Goal: Task Accomplishment & Management: Use online tool/utility

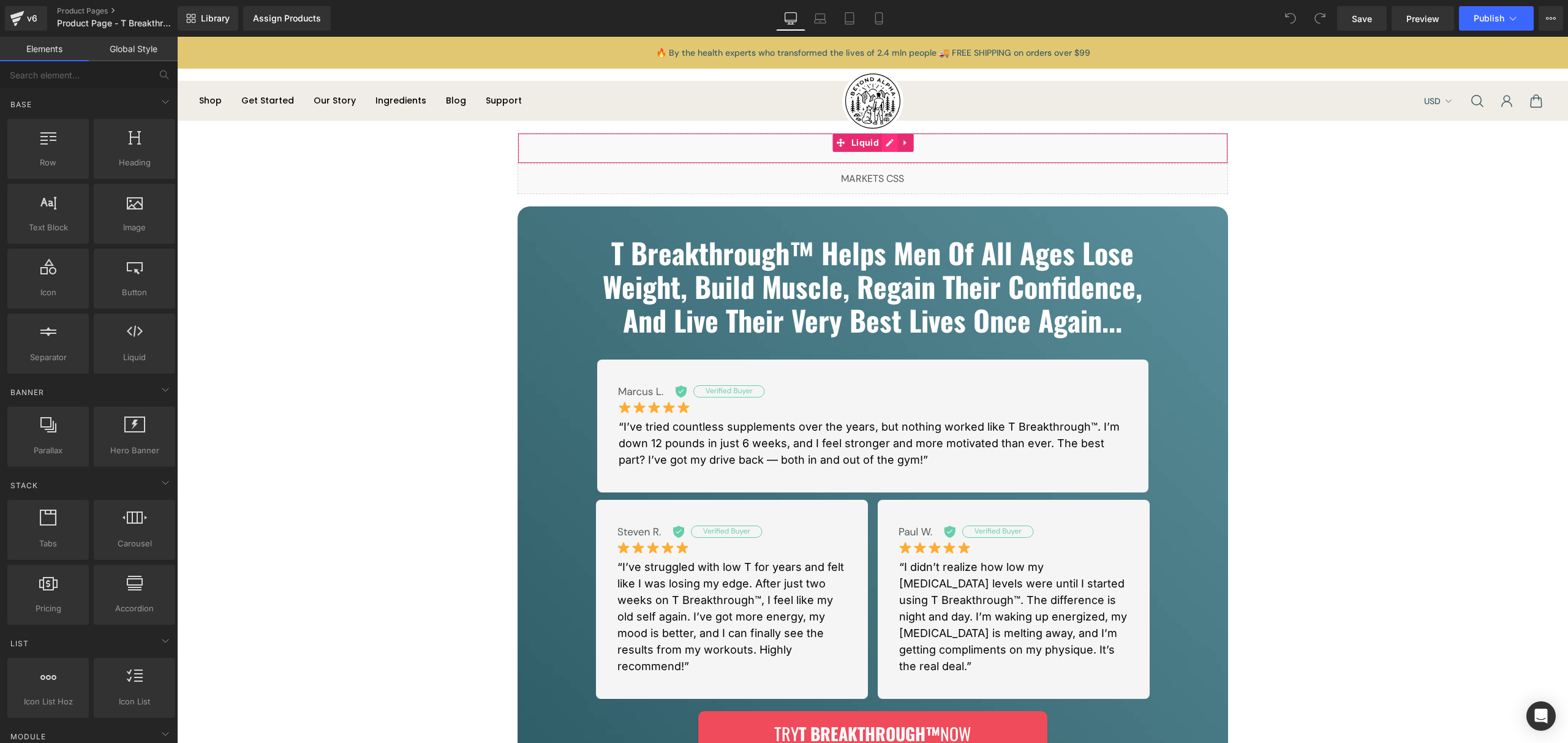
click at [889, 142] on div "Liquid" at bounding box center [873, 148] width 711 height 30
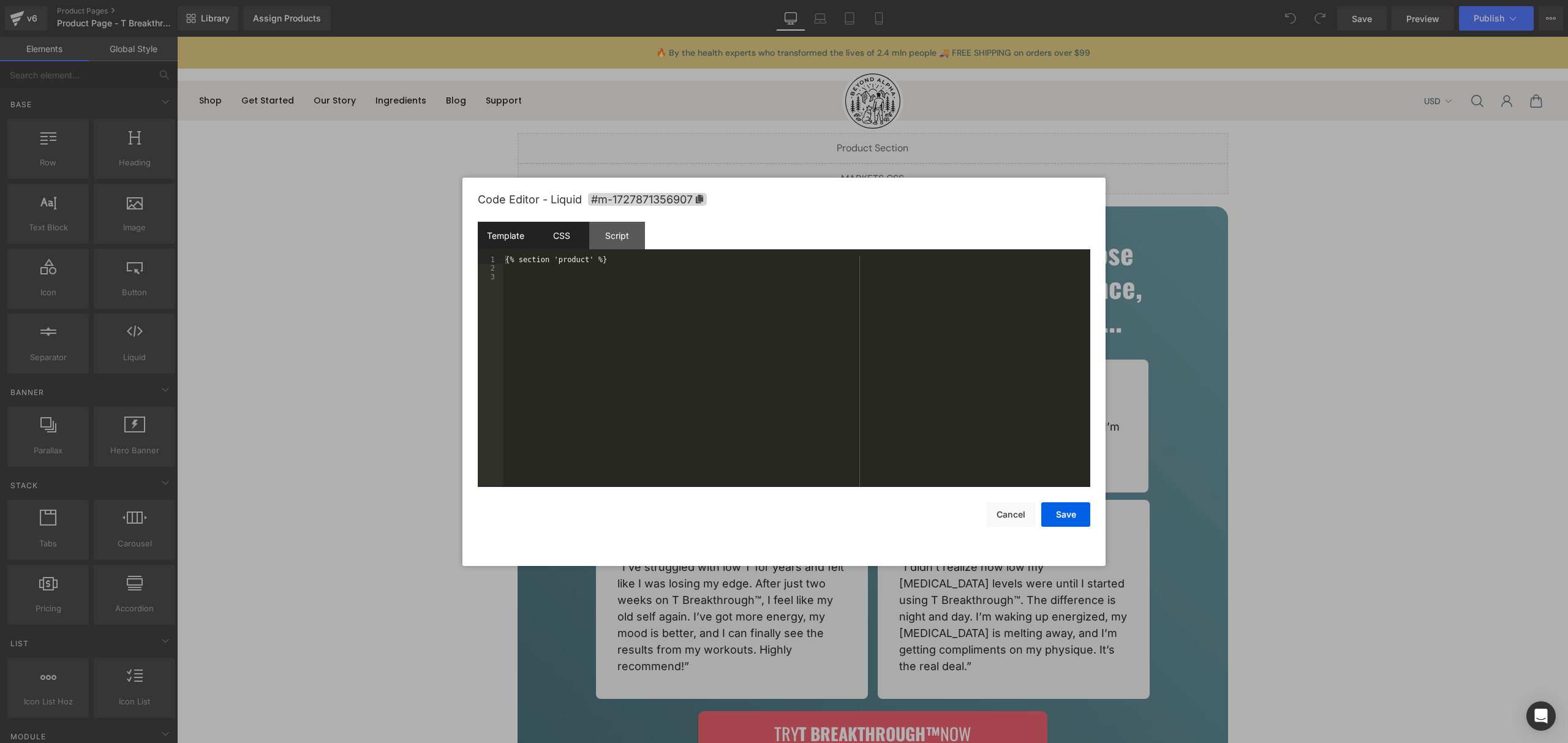
click at [557, 238] on div "CSS" at bounding box center [561, 235] width 55 height 27
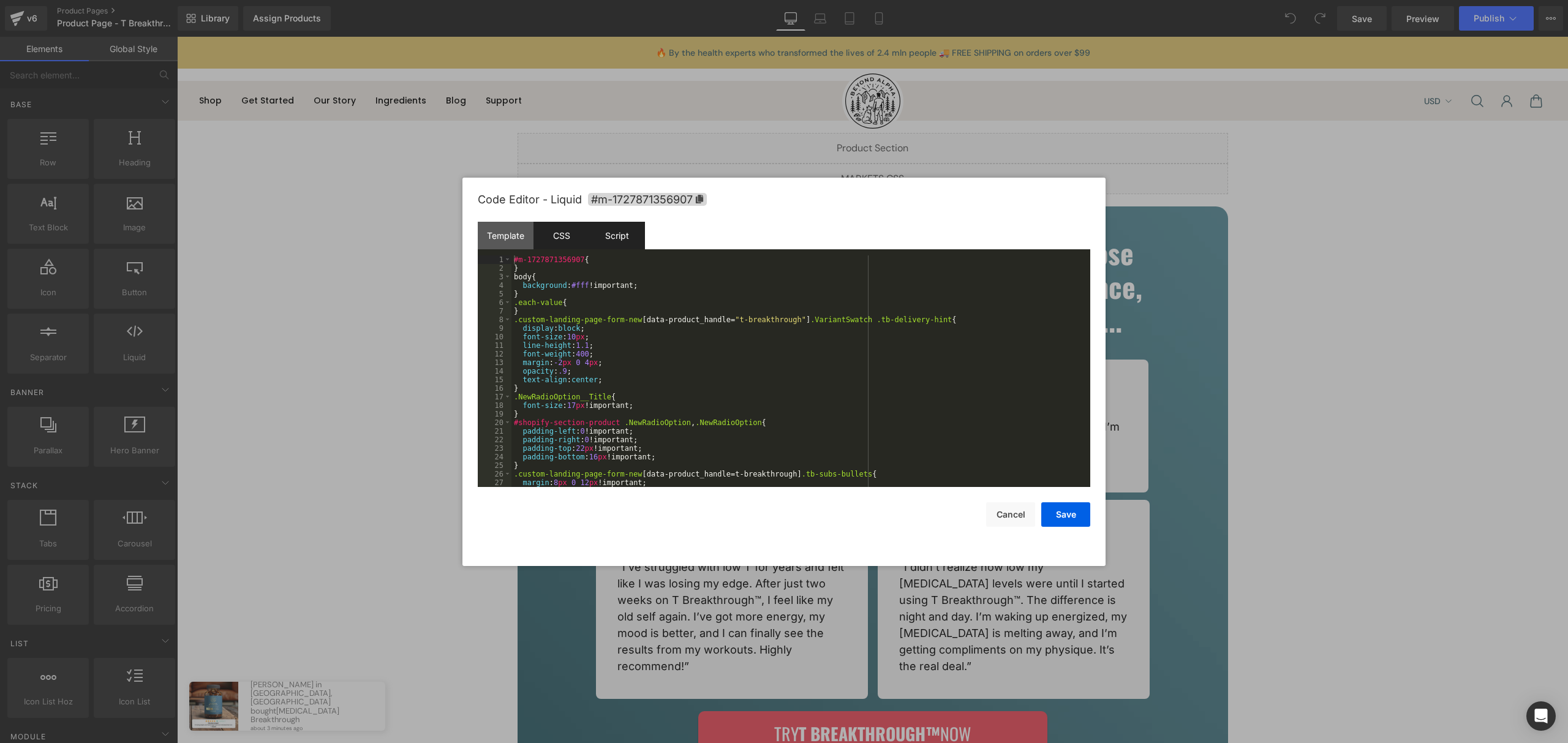
click at [601, 241] on div "Script" at bounding box center [617, 235] width 55 height 27
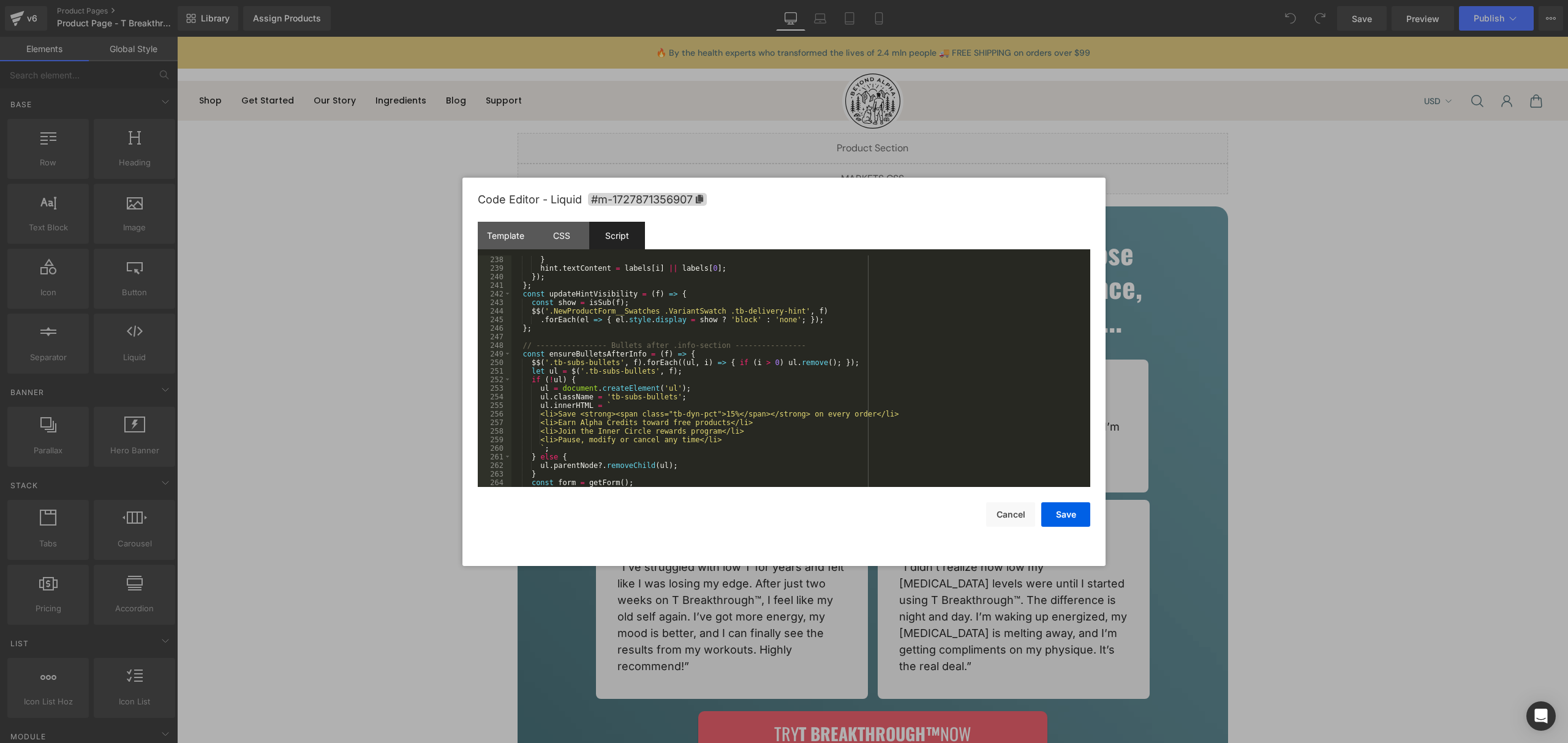
scroll to position [2032, 0]
click at [576, 414] on div "} hint . textContent = labels [ i ] || labels [ 0 ] ; }) ; } ; const updateHint…" at bounding box center [799, 379] width 574 height 249
click at [857, 411] on div "} hint . textContent = labels [ i ] || labels [ 0 ] ; }) ; } ; const updateHint…" at bounding box center [799, 379] width 574 height 249
drag, startPoint x: 857, startPoint y: 411, endPoint x: 901, endPoint y: 416, distance: 44.3
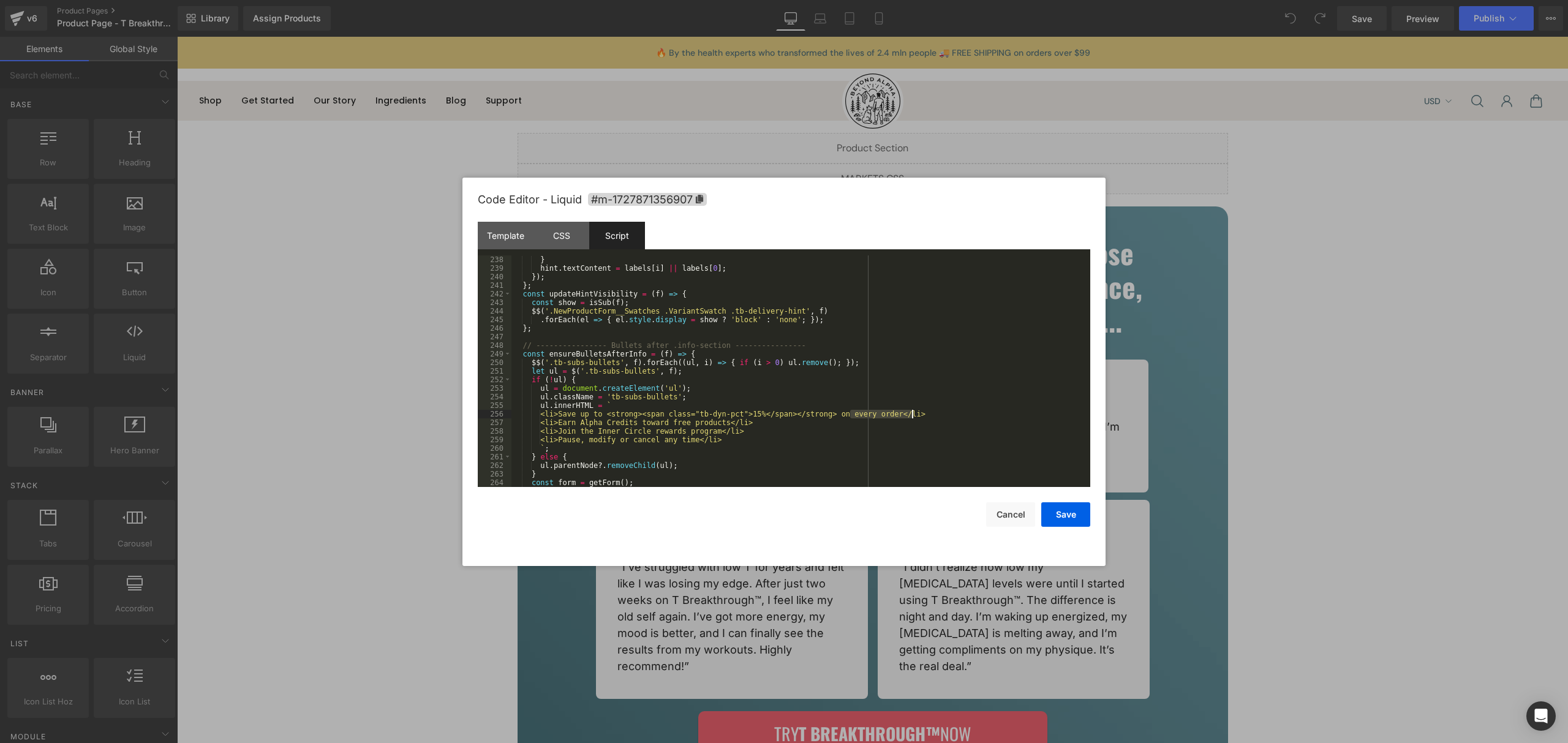
click at [901, 416] on div "} hint . textContent = labels [ i ] || labels [ 0 ] ; }) ; } ; const updateHint…" at bounding box center [799, 379] width 574 height 249
click at [572, 420] on div "} hint . textContent = labels [ i ] || labels [ 0 ] ; }) ; } ; const updateHint…" at bounding box center [799, 379] width 574 height 249
drag, startPoint x: 572, startPoint y: 420, endPoint x: 728, endPoint y: 423, distance: 156.0
click at [728, 423] on div "} hint . textContent = labels [ i ] || labels [ 0 ] ; }) ; } ; const updateHint…" at bounding box center [799, 379] width 574 height 249
click at [579, 432] on div "} hint . textContent = labels [ i ] || labels [ 0 ] ; }) ; } ; const updateHint…" at bounding box center [799, 379] width 574 height 249
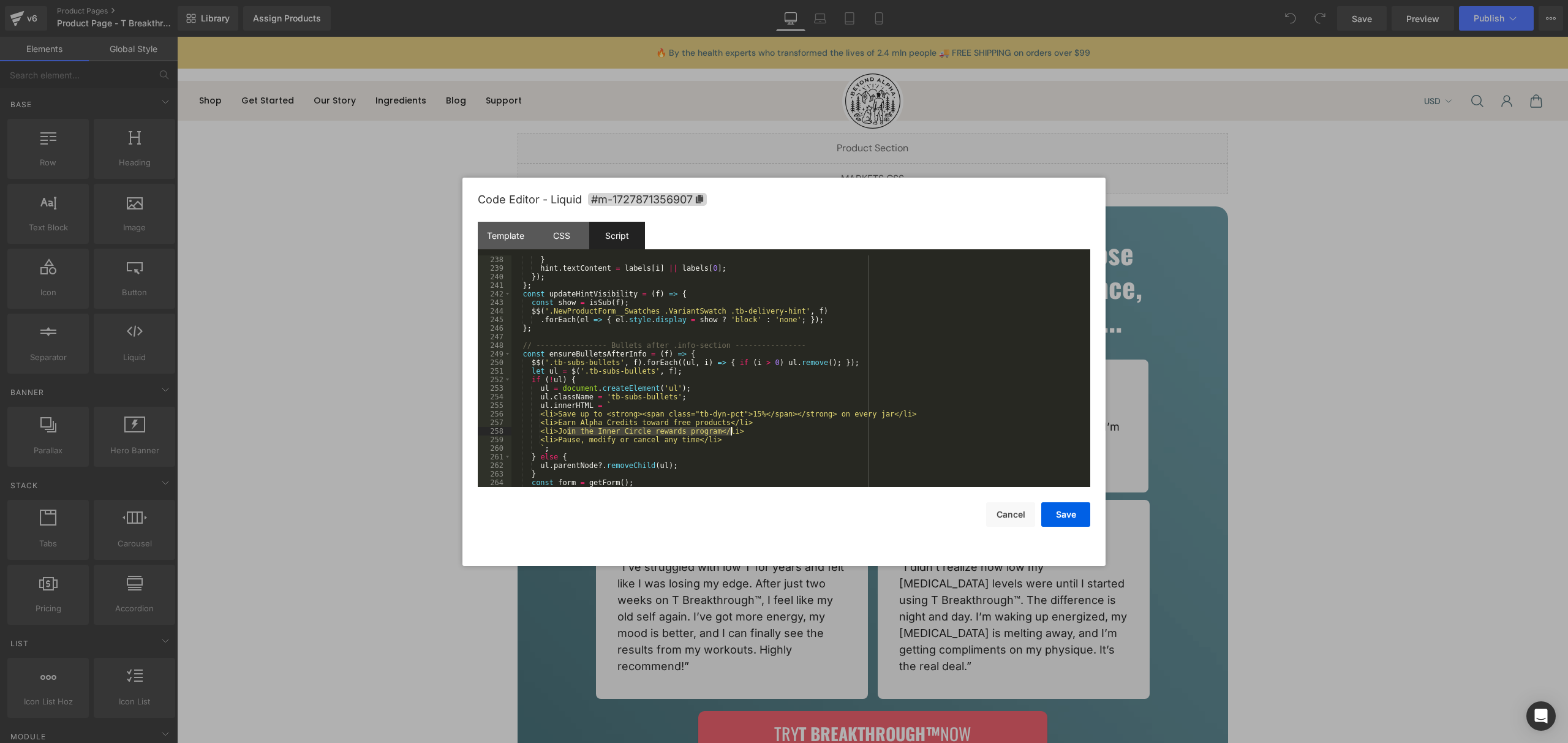
drag, startPoint x: 579, startPoint y: 432, endPoint x: 715, endPoint y: 431, distance: 136.0
click at [715, 431] on div "} hint . textContent = labels [ i ] || labels [ 0 ] ; }) ; } ; const updateHint…" at bounding box center [799, 379] width 574 height 249
click at [573, 439] on div "} hint . textContent = labels [ i ] || labels [ 0 ] ; }) ; } ; const updateHint…" at bounding box center [799, 379] width 574 height 249
drag, startPoint x: 573, startPoint y: 439, endPoint x: 695, endPoint y: 442, distance: 122.0
click at [695, 442] on div "} hint . textContent = labels [ i ] || labels [ 0 ] ; }) ; } ; const updateHint…" at bounding box center [799, 379] width 574 height 249
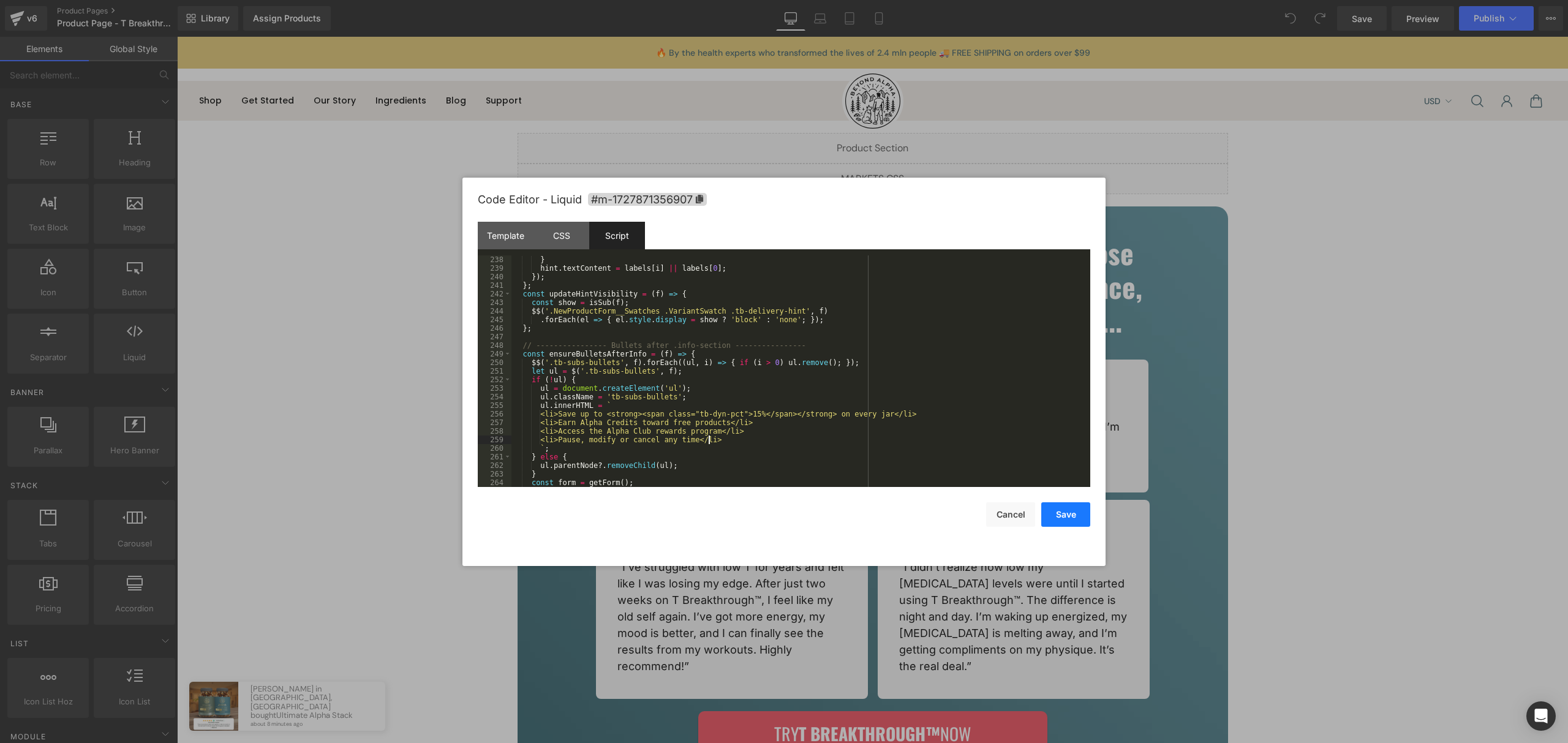
click at [1065, 519] on button "Save" at bounding box center [1065, 515] width 49 height 24
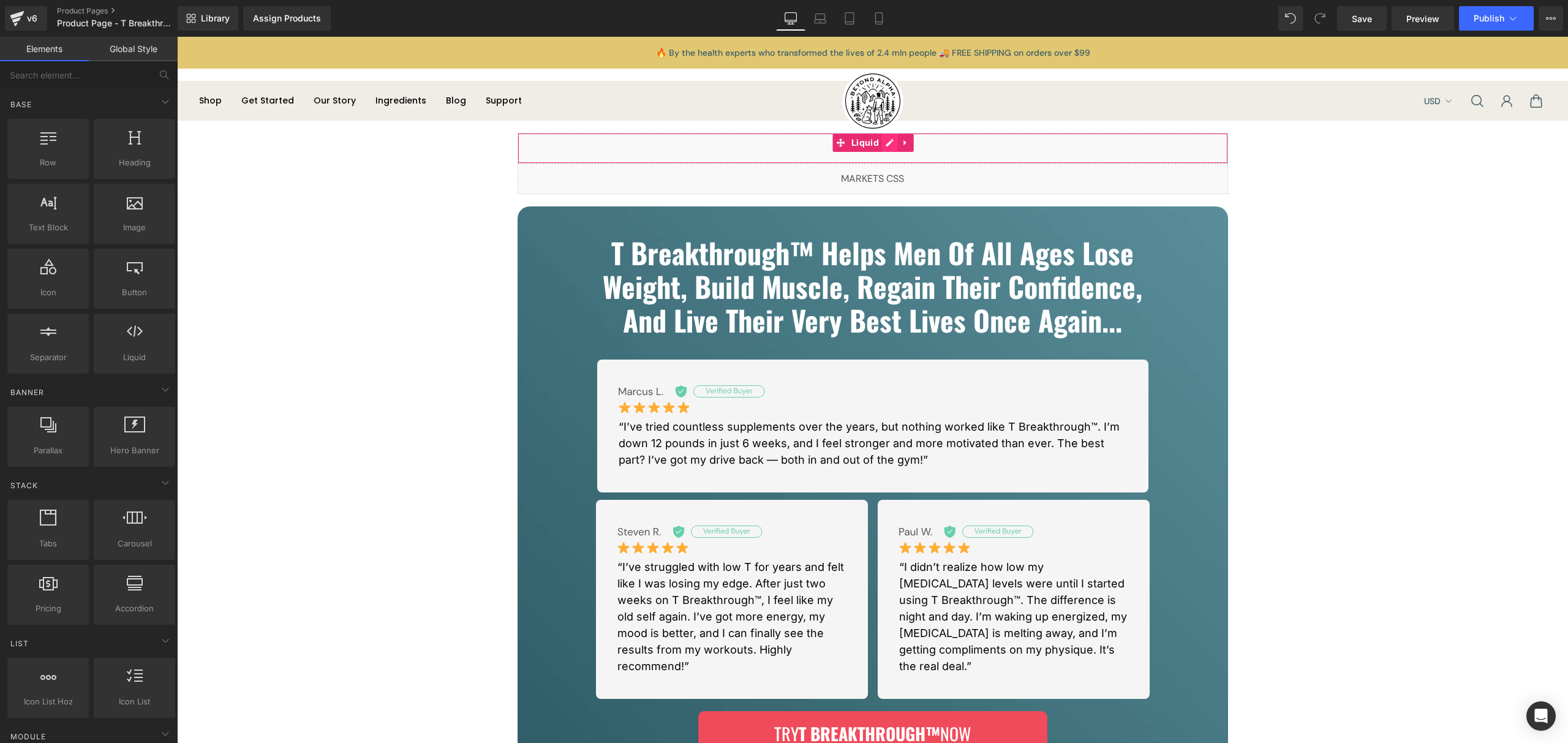
click at [889, 145] on div "Liquid" at bounding box center [873, 148] width 711 height 30
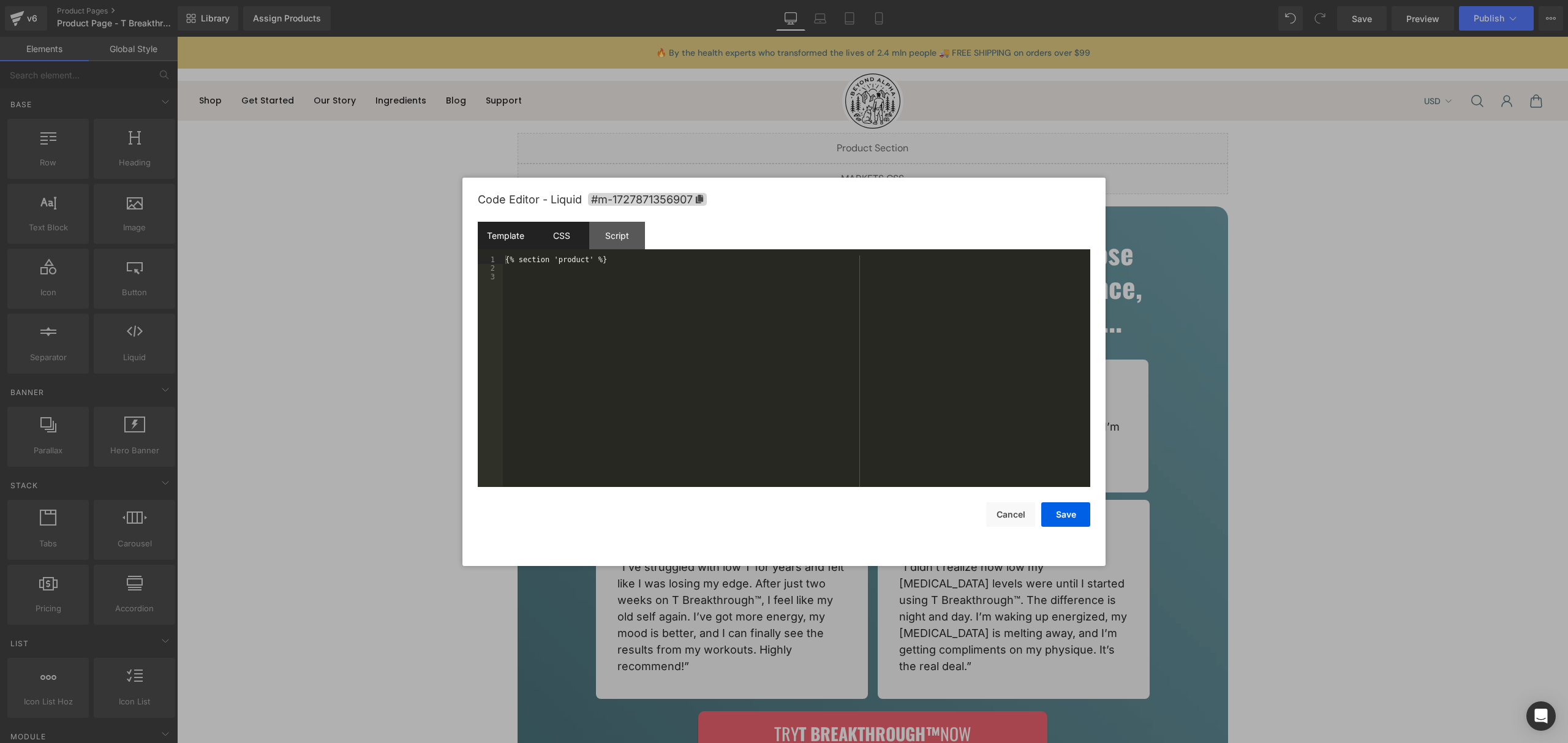
click at [565, 241] on div "CSS" at bounding box center [561, 235] width 55 height 27
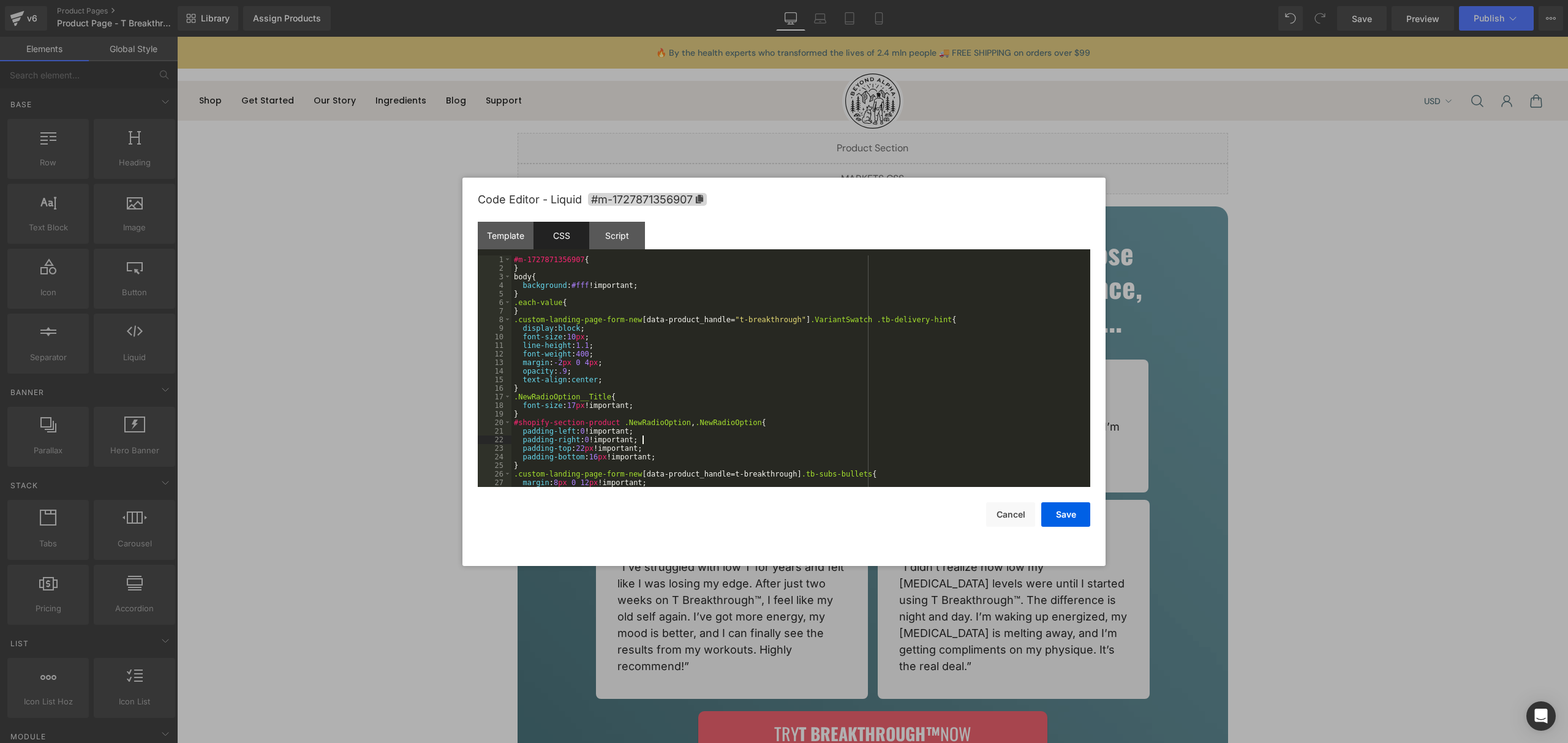
click at [775, 436] on div "#m-1727871356907 { } body { background : #fff !important; } .each-value { } .cu…" at bounding box center [799, 379] width 574 height 249
click at [762, 433] on div "#m-1727871356907 { } body { background : #fff !important; } .each-value { } .cu…" at bounding box center [799, 379] width 574 height 249
click at [932, 263] on input at bounding box center [980, 263] width 178 height 10
paste input ".NewRadioOption__Title"
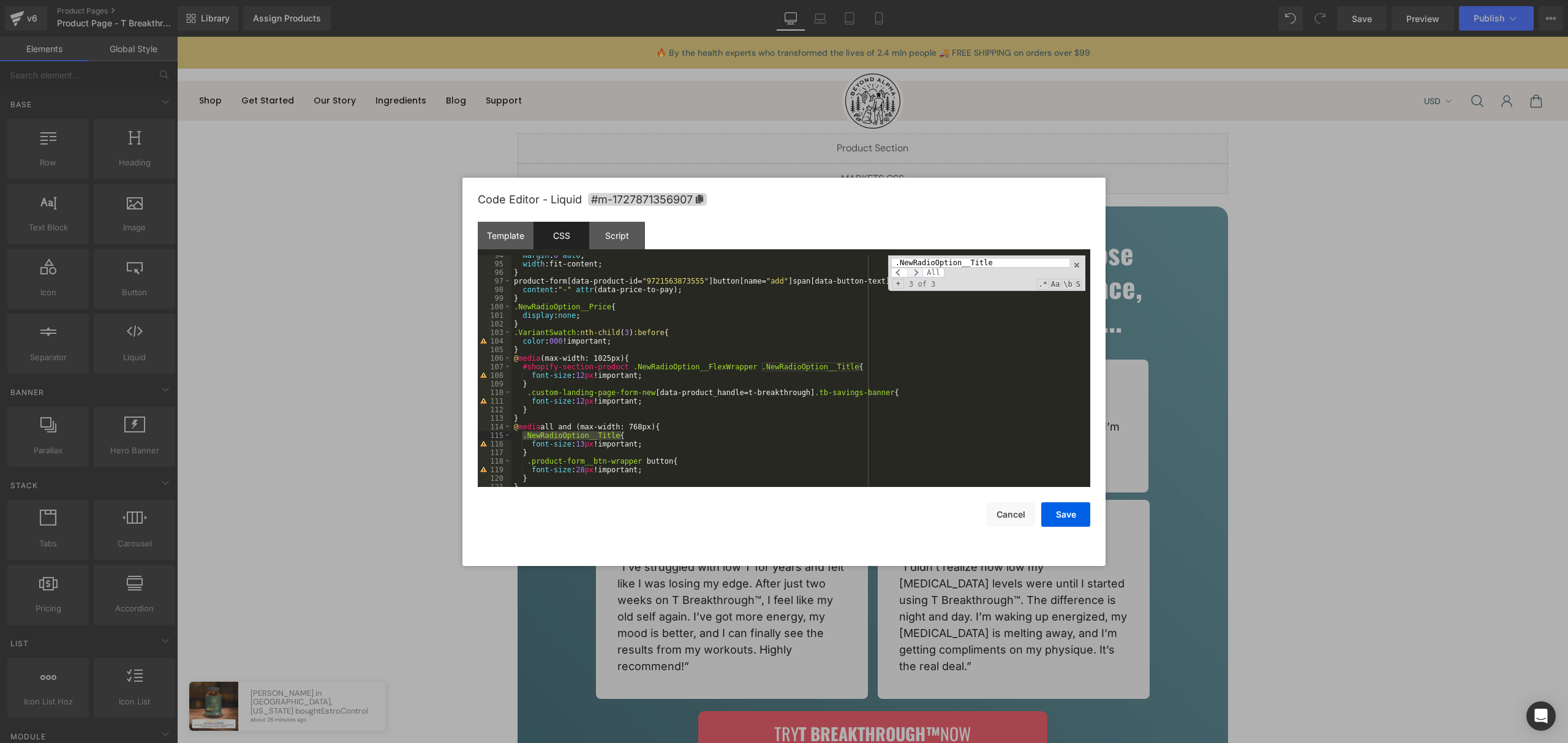
type input ".NewRadioOption__Title"
click at [914, 272] on span at bounding box center [915, 272] width 16 height 10
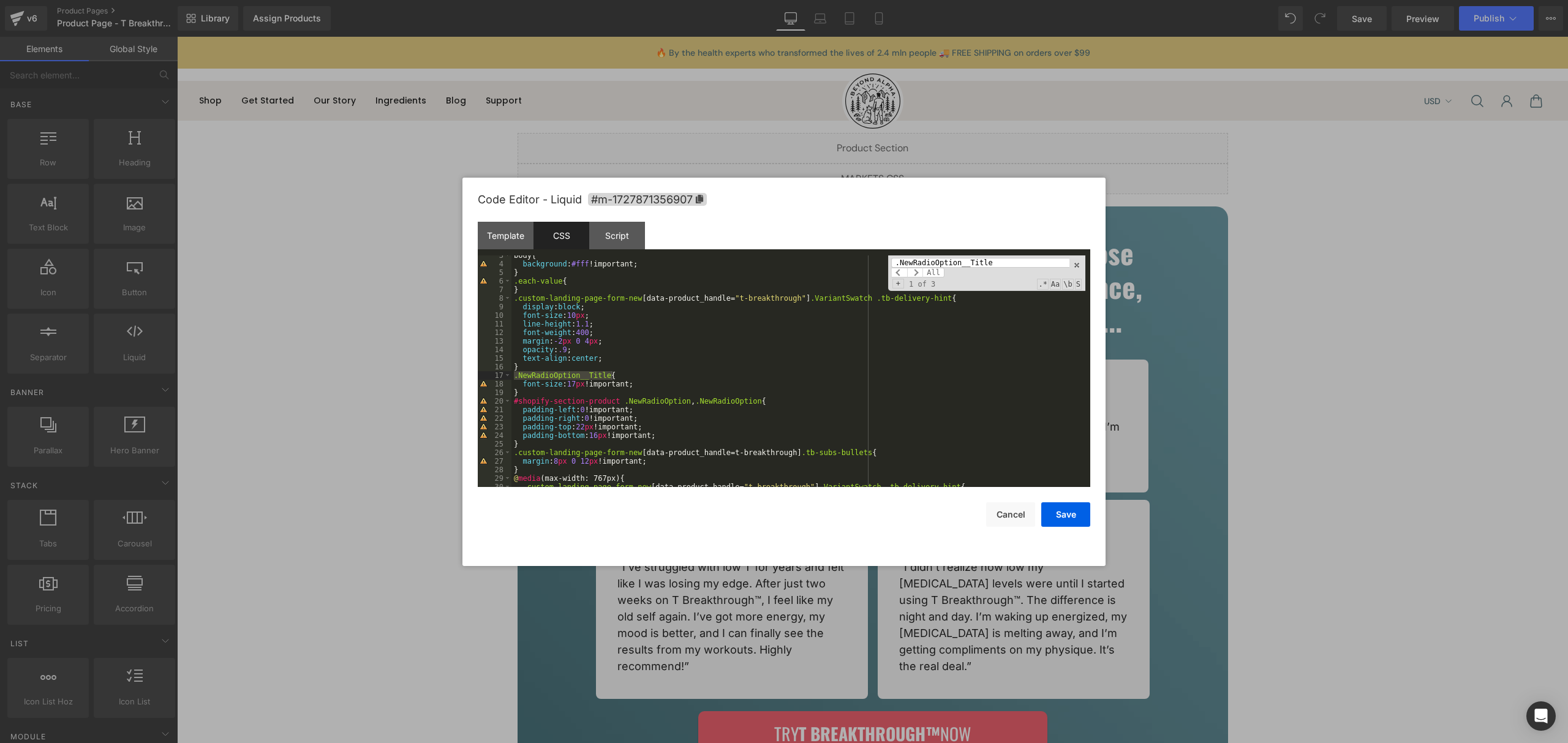
click at [569, 388] on div "body { background : #fff !important; } .each-value { } .custom-landing-page-for…" at bounding box center [799, 376] width 574 height 249
click at [550, 393] on div "body { background : #fff !important; } .each-value { } .custom-landing-page-for…" at bounding box center [799, 376] width 574 height 249
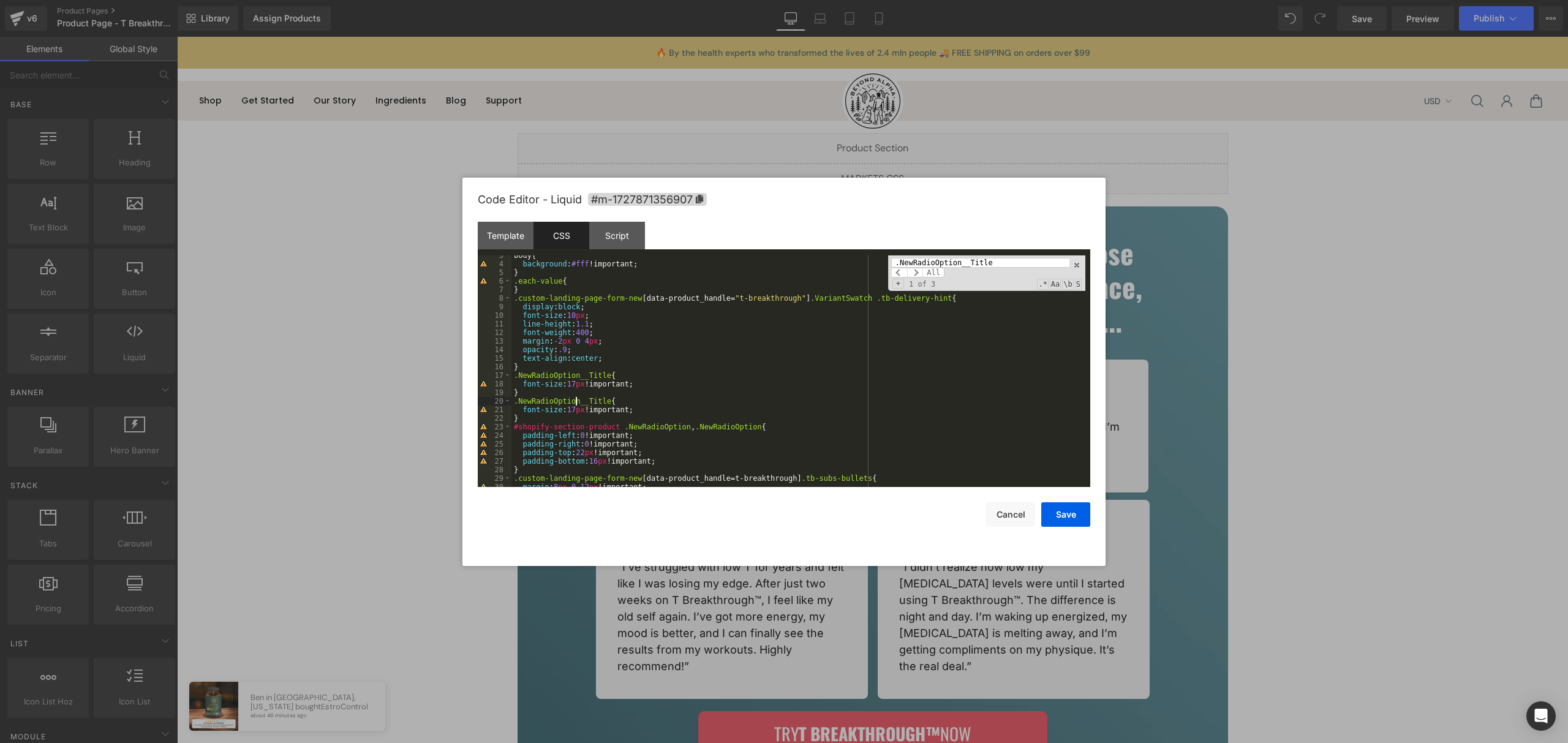
click at [576, 400] on div "body { background : #fff !important; } .each-value { } .custom-landing-page-for…" at bounding box center [799, 376] width 574 height 249
click at [514, 401] on div "body { background : #fff !important; } .each-value { } .custom-landing-page-for…" at bounding box center [799, 376] width 574 height 249
paste textarea
drag, startPoint x: 580, startPoint y: 405, endPoint x: 670, endPoint y: 436, distance: 95.2
click at [580, 405] on div "body { background : #fff !important; } .each-value { } .custom-landing-page-for…" at bounding box center [799, 376] width 574 height 249
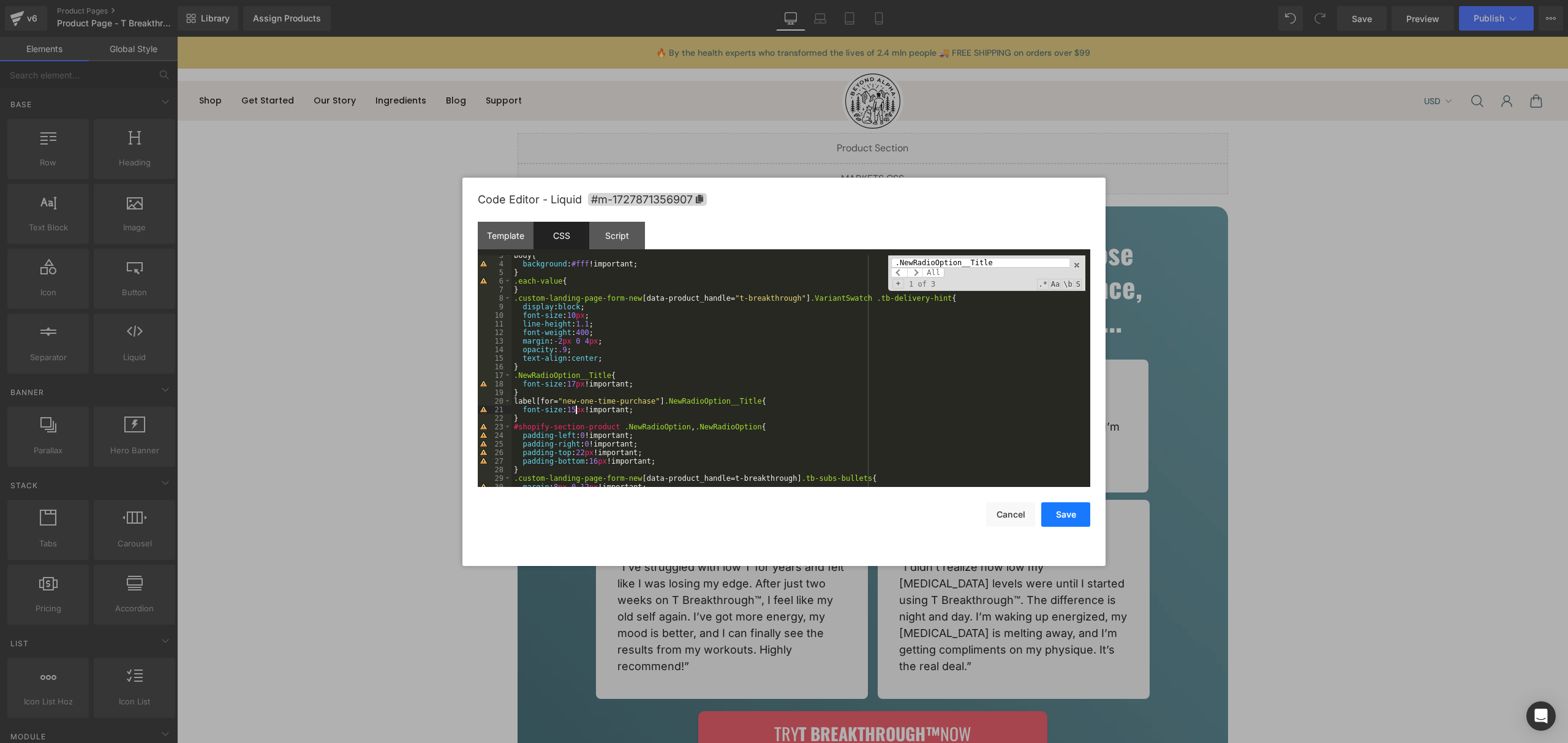
click at [1063, 516] on button "Save" at bounding box center [1065, 515] width 49 height 24
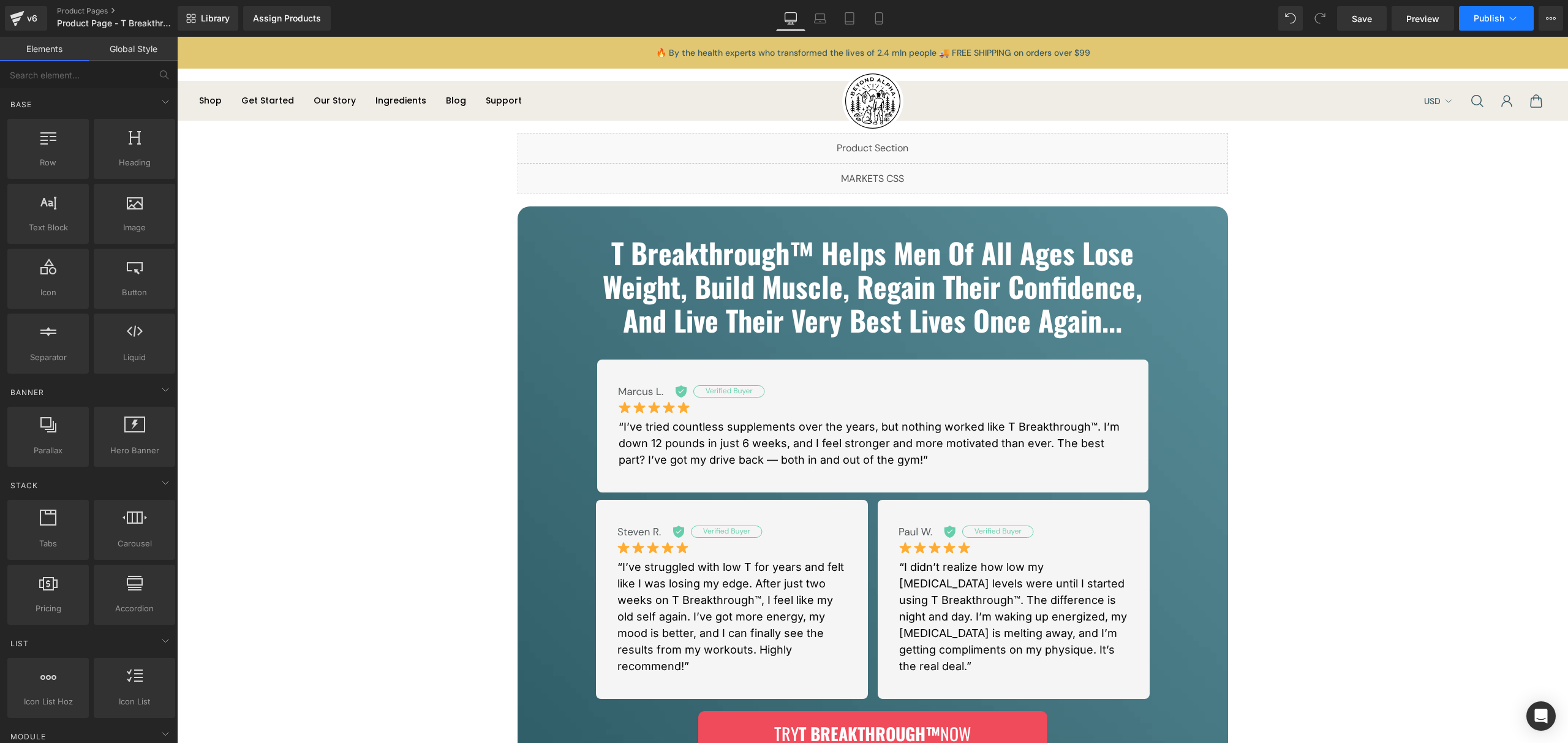
click at [1481, 14] on span "Publish" at bounding box center [1489, 18] width 30 height 10
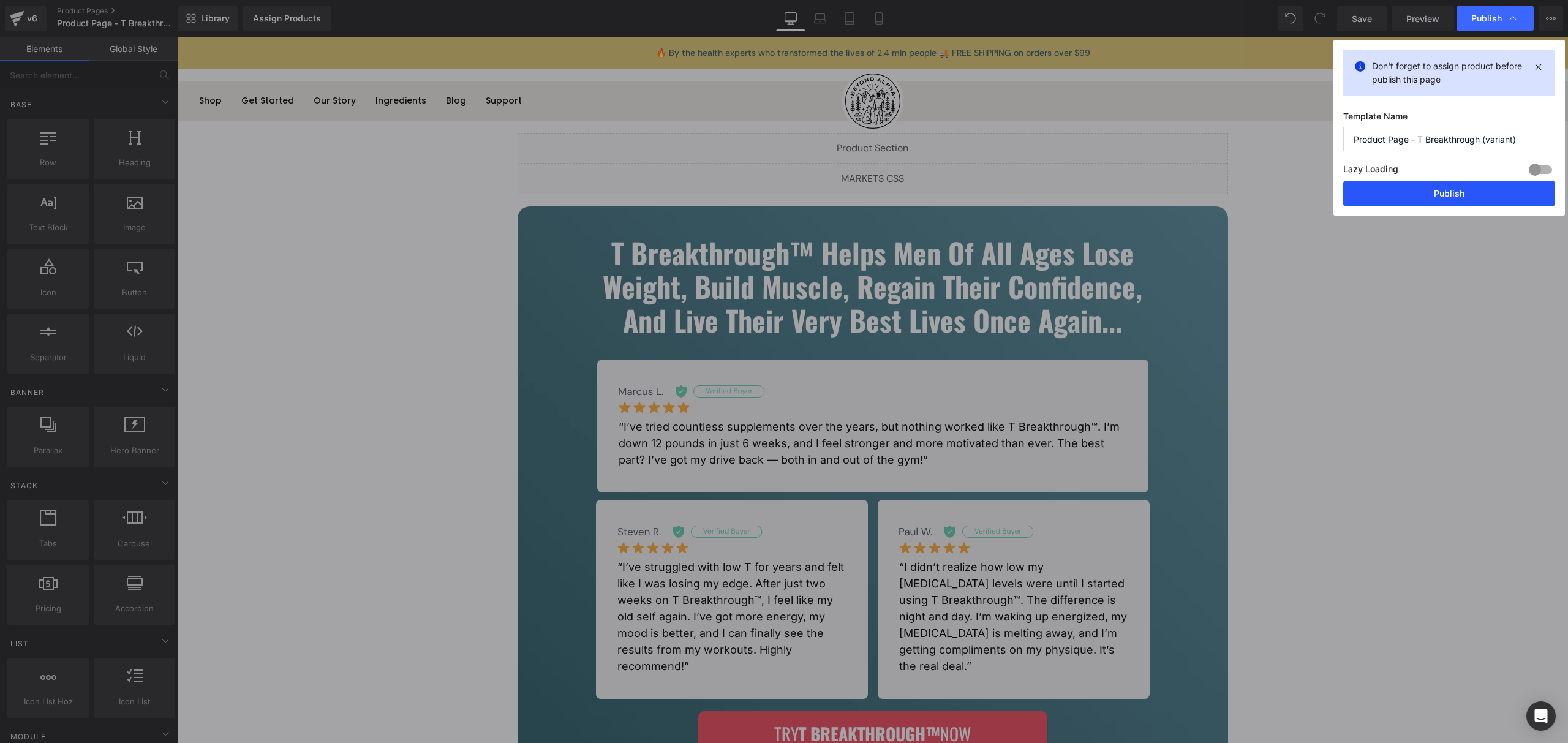
click at [1408, 196] on button "Publish" at bounding box center [1449, 194] width 212 height 24
